Goal: Task Accomplishment & Management: Use online tool/utility

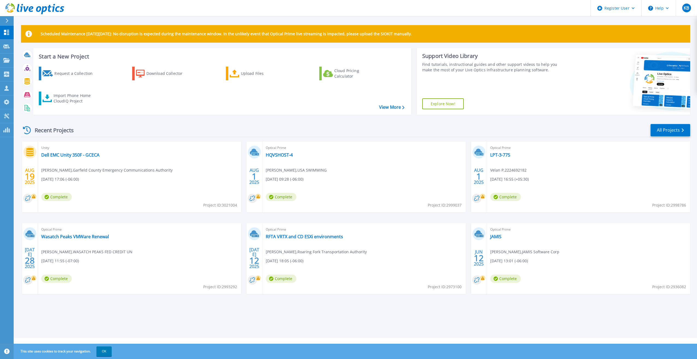
click at [9, 23] on div at bounding box center [9, 20] width 9 height 9
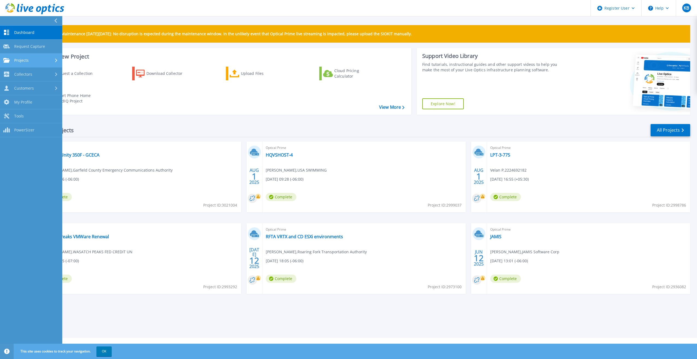
click at [31, 63] on div "Projects" at bounding box center [31, 60] width 56 height 5
click at [43, 122] on div "Collectors" at bounding box center [31, 119] width 56 height 5
click at [30, 57] on link "Projects Projects" at bounding box center [31, 61] width 62 height 14
click at [36, 70] on link "Search Projects" at bounding box center [31, 74] width 62 height 14
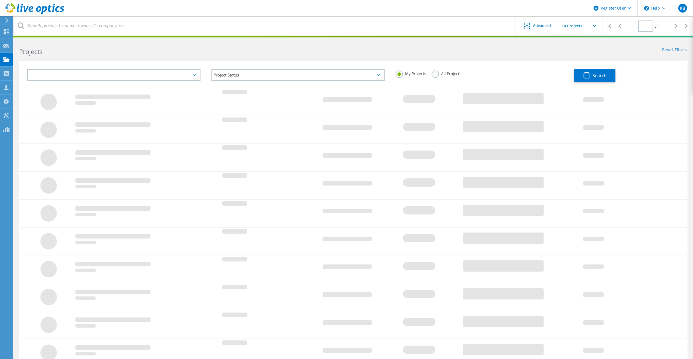
type input "1"
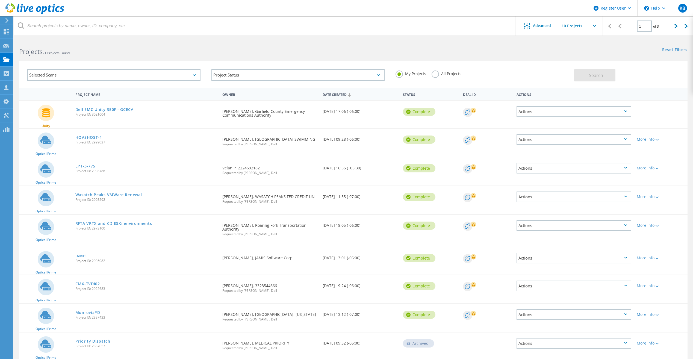
click at [436, 75] on label "All Projects" at bounding box center [447, 73] width 30 height 5
click at [0, 0] on input "All Projects" at bounding box center [0, 0] width 0 height 0
click at [162, 78] on div "Selected Scans" at bounding box center [113, 75] width 173 height 12
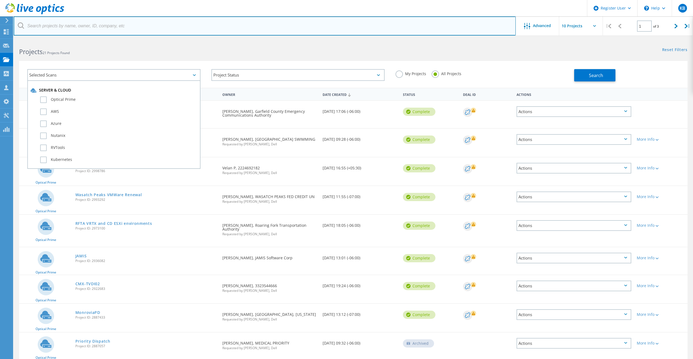
click at [106, 28] on input "text" at bounding box center [265, 25] width 502 height 19
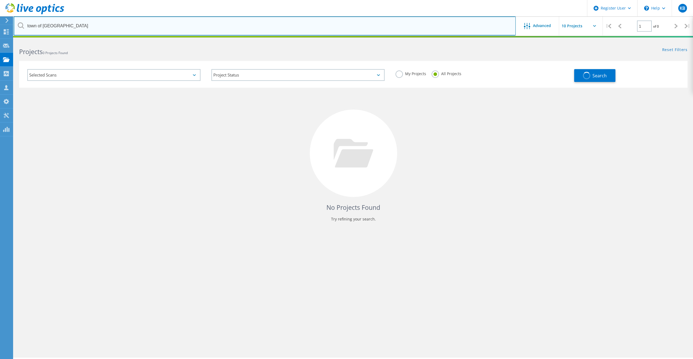
drag, startPoint x: 73, startPoint y: 25, endPoint x: -4, endPoint y: 208, distance: 198.8
click at [0, 208] on html "Register User \n Help Explore Helpful Articles Contact Support KB Dell User Kin…" at bounding box center [346, 187] width 693 height 374
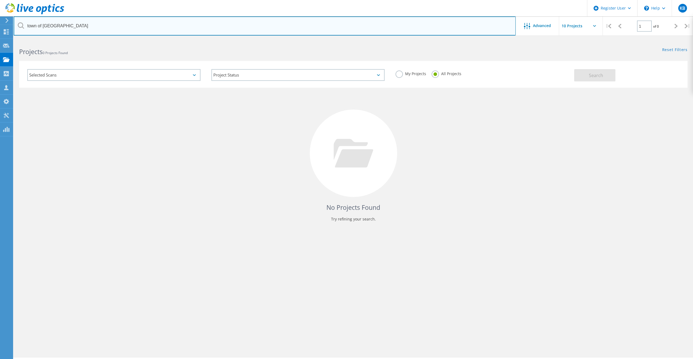
paste input "[EMAIL_ADDRESS][DOMAIN_NAME]"
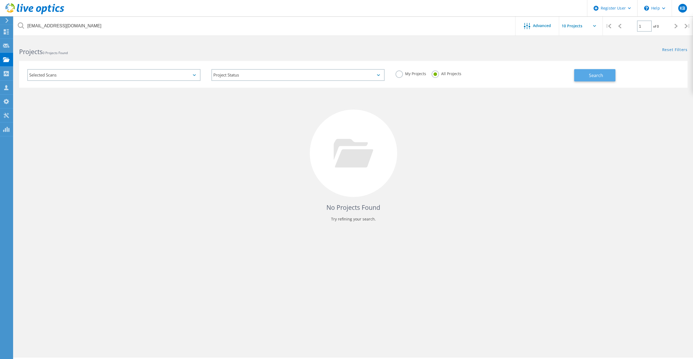
click at [594, 74] on span "Search" at bounding box center [596, 75] width 14 height 6
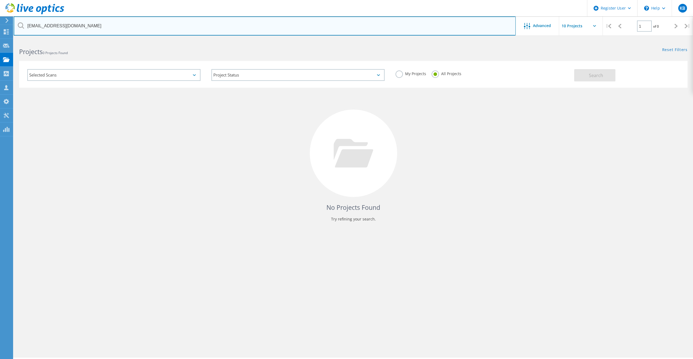
click at [29, 28] on input "[EMAIL_ADDRESS][DOMAIN_NAME]" at bounding box center [265, 25] width 502 height 19
type input "[EMAIL_ADDRESS][DOMAIN_NAME]"
